Goal: Feedback & Contribution: Submit feedback/report problem

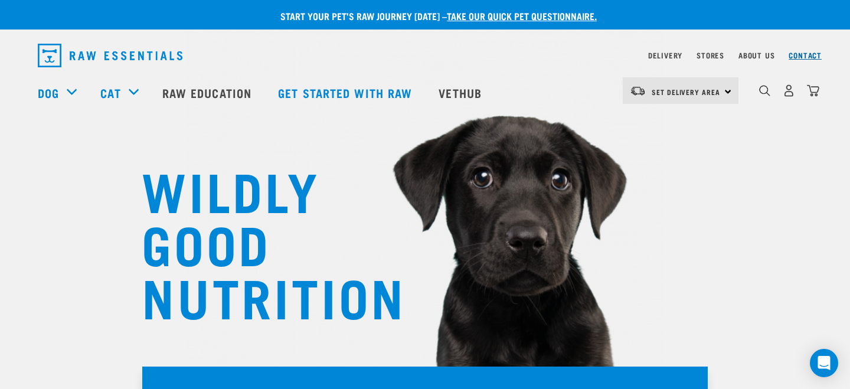
click at [806, 53] on link "Contact" at bounding box center [805, 55] width 33 height 4
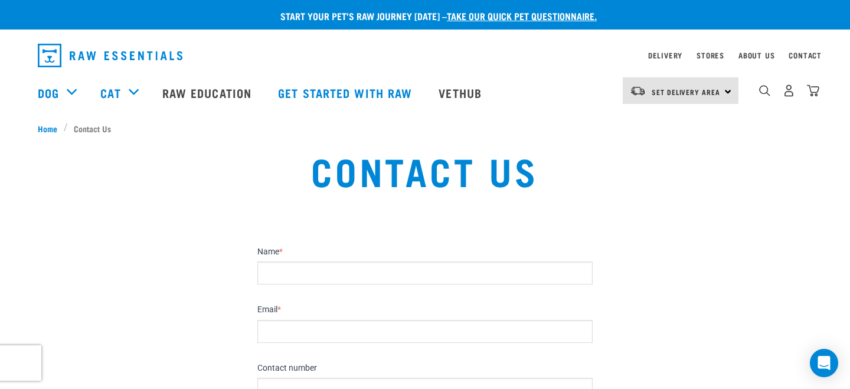
click at [321, 283] on input "Name *" at bounding box center [424, 273] width 335 height 23
type input "Pat"
click at [294, 331] on input "Email *" at bounding box center [424, 331] width 335 height 23
type input "[EMAIL_ADDRESS][DOMAIN_NAME]"
type input "0220619205"
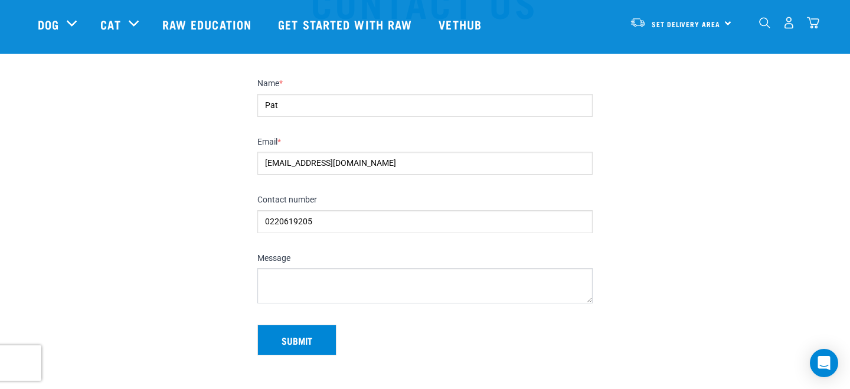
scroll to position [97, 0]
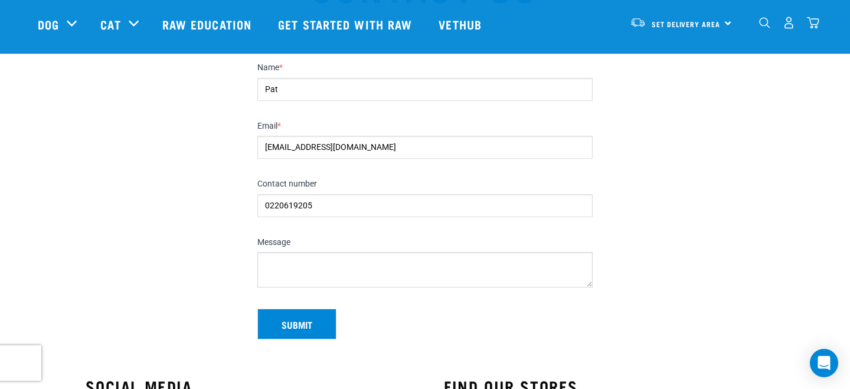
drag, startPoint x: 324, startPoint y: 205, endPoint x: 260, endPoint y: 205, distance: 64.4
click at [260, 205] on input "0220619205" at bounding box center [424, 205] width 335 height 23
click at [285, 263] on textarea "Message" at bounding box center [424, 269] width 335 height 35
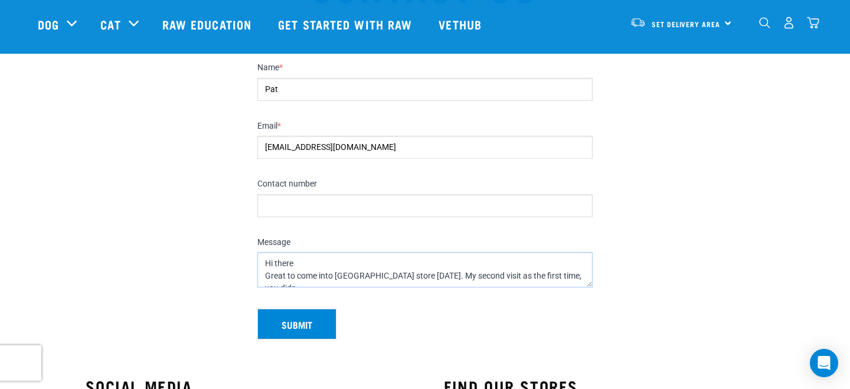
scroll to position [6, 0]
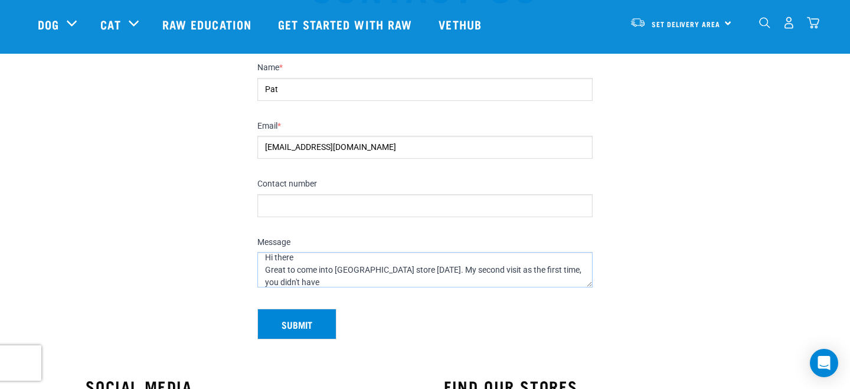
click at [570, 270] on textarea "Hi there Great to come into [GEOGRAPHIC_DATA] store [DATE]. My second visit as …" at bounding box center [424, 269] width 335 height 35
click at [313, 280] on textarea "Hi there Great to come into [GEOGRAPHIC_DATA] store [DATE]. My second visit as …" at bounding box center [424, 269] width 335 height 35
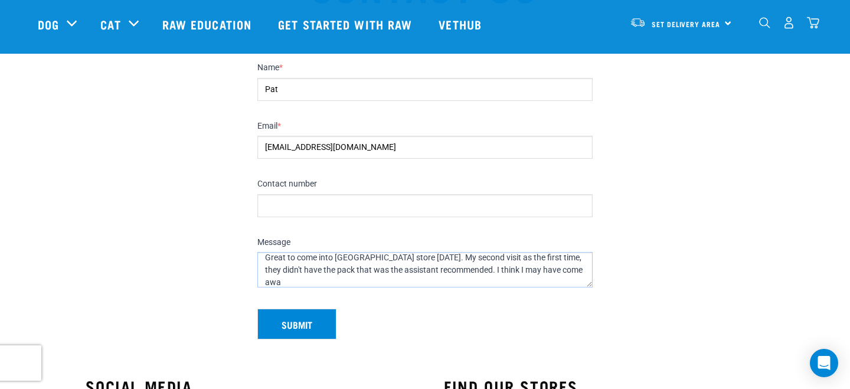
scroll to position [12, 0]
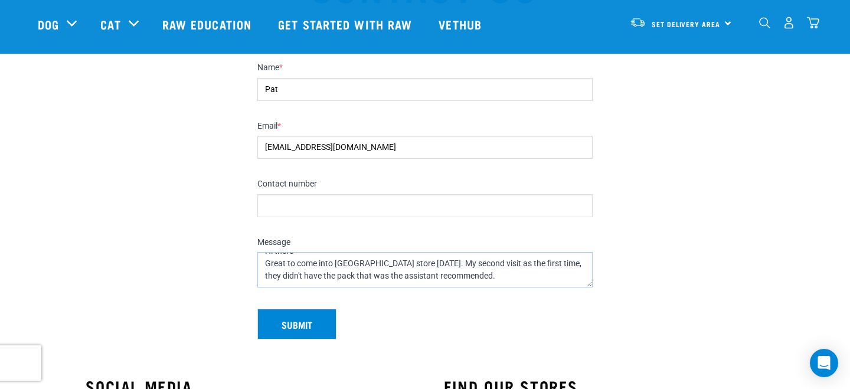
drag, startPoint x: 437, startPoint y: 263, endPoint x: 478, endPoint y: 279, distance: 43.0
click at [478, 279] on textarea "Hi there Great to come into [GEOGRAPHIC_DATA] store [DATE]. My second visit as …" at bounding box center [424, 269] width 335 height 35
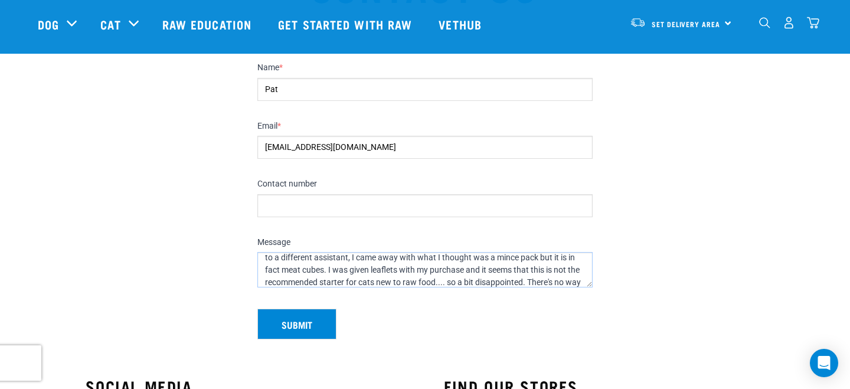
scroll to position [55, 0]
click at [301, 282] on textarea "Hi there Great to come into [GEOGRAPHIC_DATA] store [DATE]. This was my second …" at bounding box center [424, 269] width 335 height 35
click at [407, 288] on div "Message Hi there Great to come into [GEOGRAPHIC_DATA] store [DATE]. This was my…" at bounding box center [425, 264] width 345 height 71
click at [403, 280] on textarea "Hi there Great to come into [GEOGRAPHIC_DATA] store [DATE]. This was my second …" at bounding box center [424, 269] width 335 height 35
drag, startPoint x: 530, startPoint y: 270, endPoint x: 530, endPoint y: 280, distance: 9.5
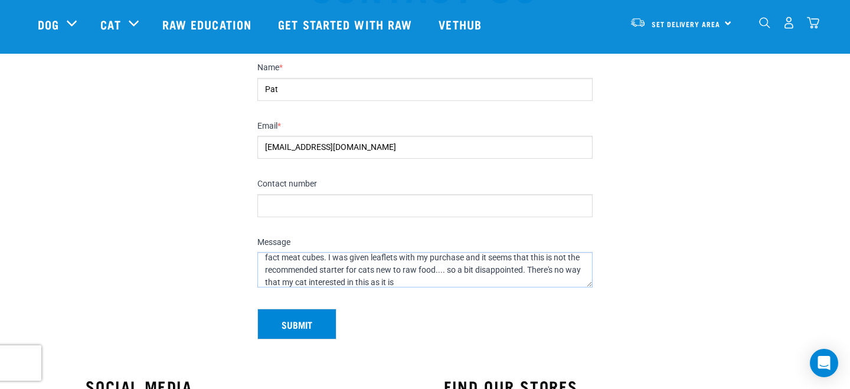
click at [530, 280] on textarea "Hi there Great to come into [GEOGRAPHIC_DATA] store [DATE]. This was my second …" at bounding box center [424, 269] width 335 height 35
click at [541, 272] on textarea "Hi there Great to come into [GEOGRAPHIC_DATA] store [DATE]. This was my second …" at bounding box center [424, 269] width 335 height 35
click at [265, 283] on textarea "Hi there Great to come into [GEOGRAPHIC_DATA] store [DATE]. This was my second …" at bounding box center [424, 269] width 335 height 35
drag, startPoint x: 518, startPoint y: 265, endPoint x: 518, endPoint y: 278, distance: 13.0
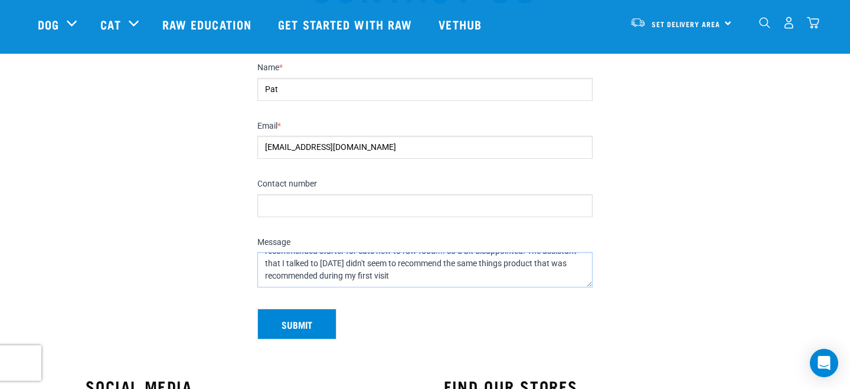
click at [518, 278] on textarea "Hi there Great to come into [GEOGRAPHIC_DATA] store [DATE]. This was my second …" at bounding box center [424, 269] width 335 height 35
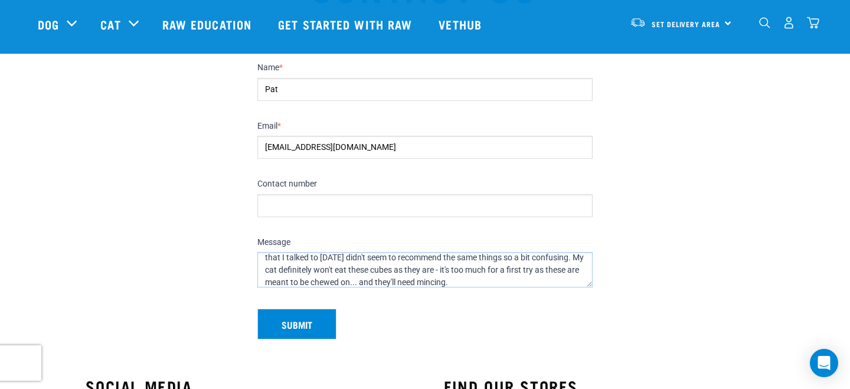
scroll to position [87, 0]
drag, startPoint x: 436, startPoint y: 282, endPoint x: 410, endPoint y: 280, distance: 25.4
click at [410, 280] on textarea "Hi there Great to come into [GEOGRAPHIC_DATA] store [DATE]. This was my second …" at bounding box center [424, 269] width 335 height 35
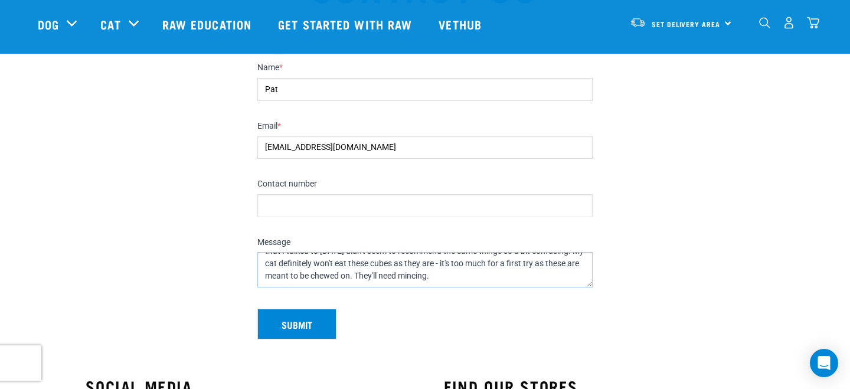
click at [439, 276] on textarea "Hi there Great to come into [GEOGRAPHIC_DATA] store [DATE]. This was my second …" at bounding box center [424, 269] width 335 height 35
click at [535, 274] on textarea "Hi there Great to come into [GEOGRAPHIC_DATA] store [DATE]. This was my second …" at bounding box center [424, 269] width 335 height 35
click at [387, 282] on textarea "Hi there Great to come into [GEOGRAPHIC_DATA] store [DATE]. This was my second …" at bounding box center [424, 269] width 335 height 35
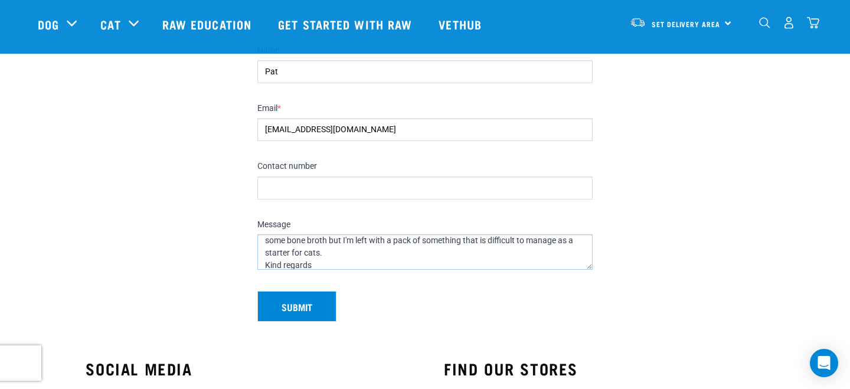
scroll to position [117, 0]
click at [265, 265] on textarea "Hi there Great to come into [GEOGRAPHIC_DATA] store [DATE]. This was my second …" at bounding box center [424, 251] width 335 height 35
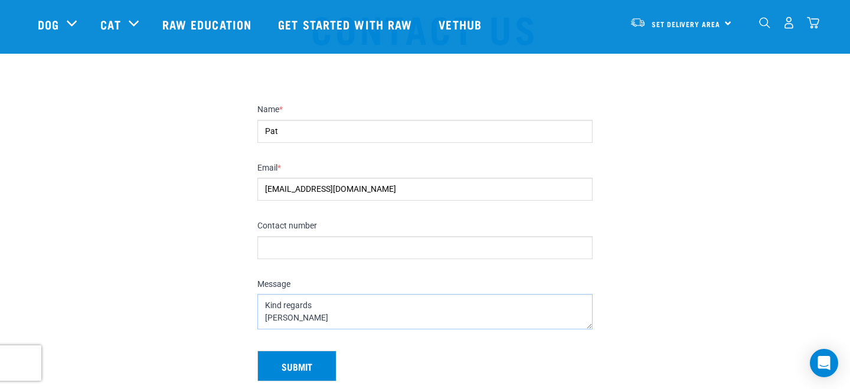
scroll to position [56, 0]
type textarea "Hi there Great to come into [GEOGRAPHIC_DATA] store [DATE]. This was my second …"
click at [303, 361] on button "Submit" at bounding box center [296, 365] width 79 height 31
